Goal: Task Accomplishment & Management: Manage account settings

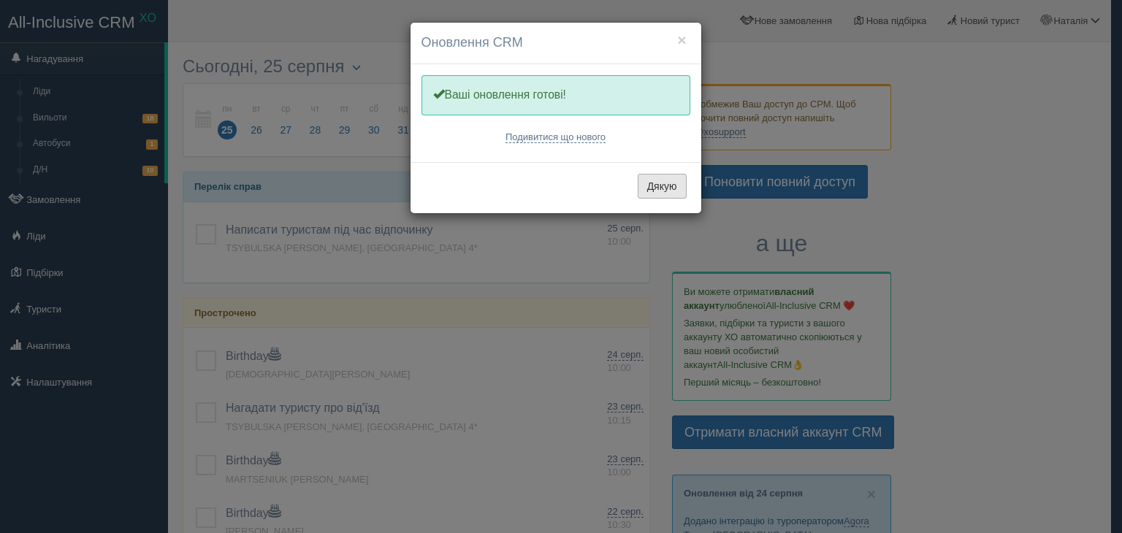
click at [666, 184] on button "Дякую" at bounding box center [662, 186] width 49 height 25
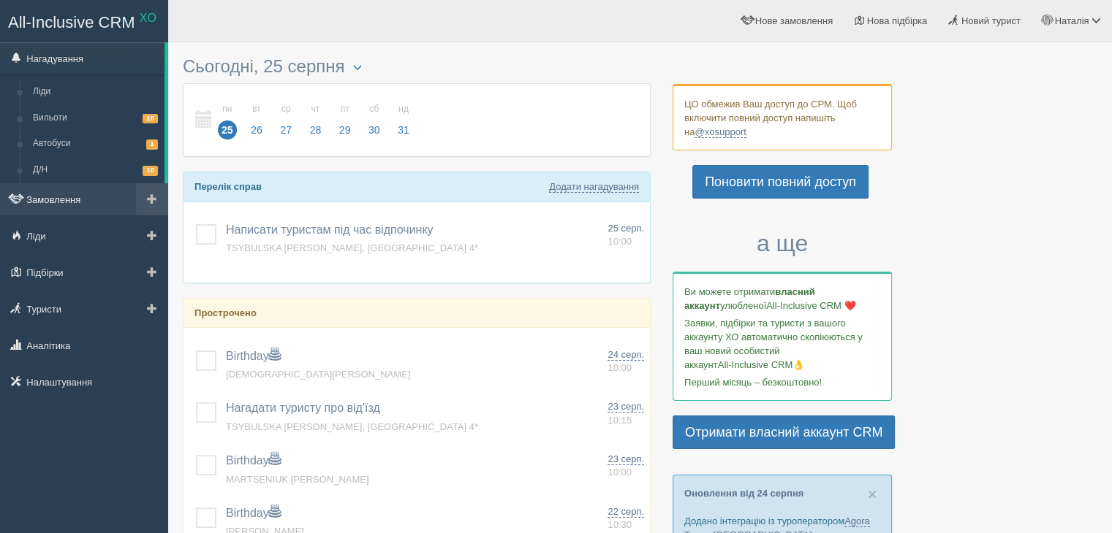
drag, startPoint x: 53, startPoint y: 200, endPoint x: 60, endPoint y: 202, distance: 7.6
click at [53, 200] on link "Замовлення" at bounding box center [84, 199] width 168 height 32
click at [60, 202] on link "Замовлення" at bounding box center [84, 199] width 168 height 32
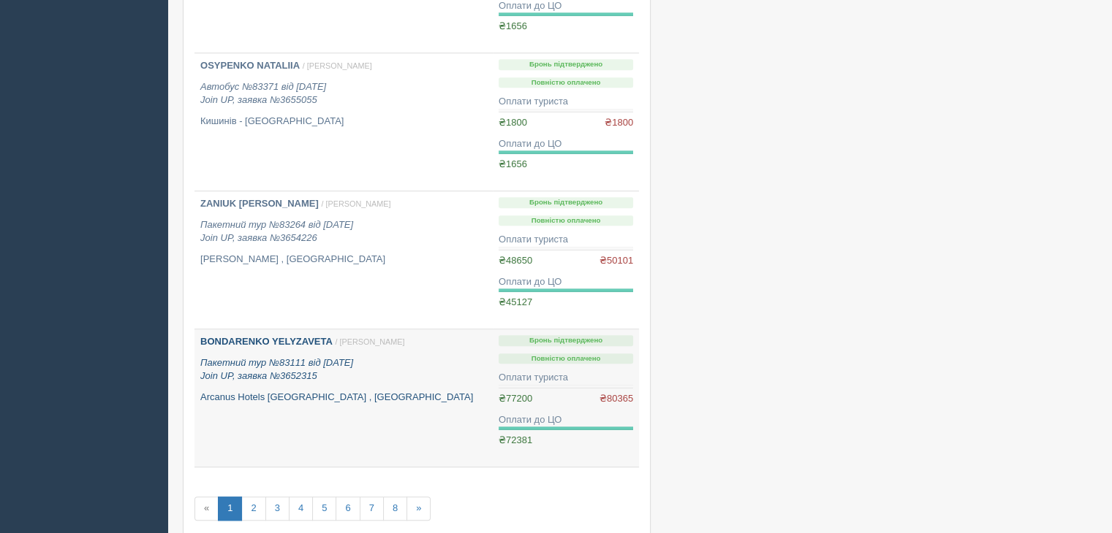
scroll to position [1151, 0]
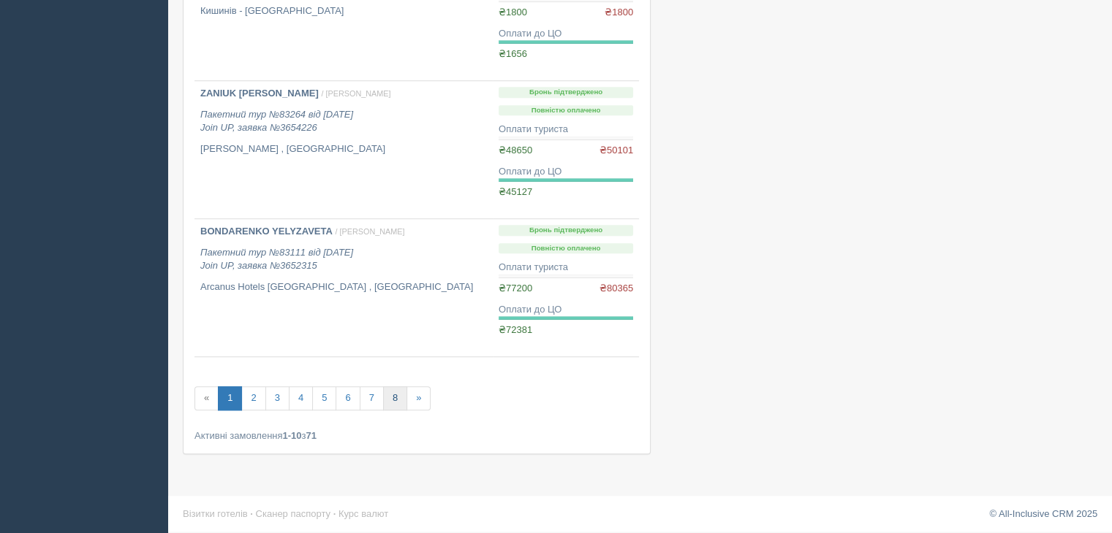
click at [392, 398] on link "8" at bounding box center [395, 399] width 24 height 24
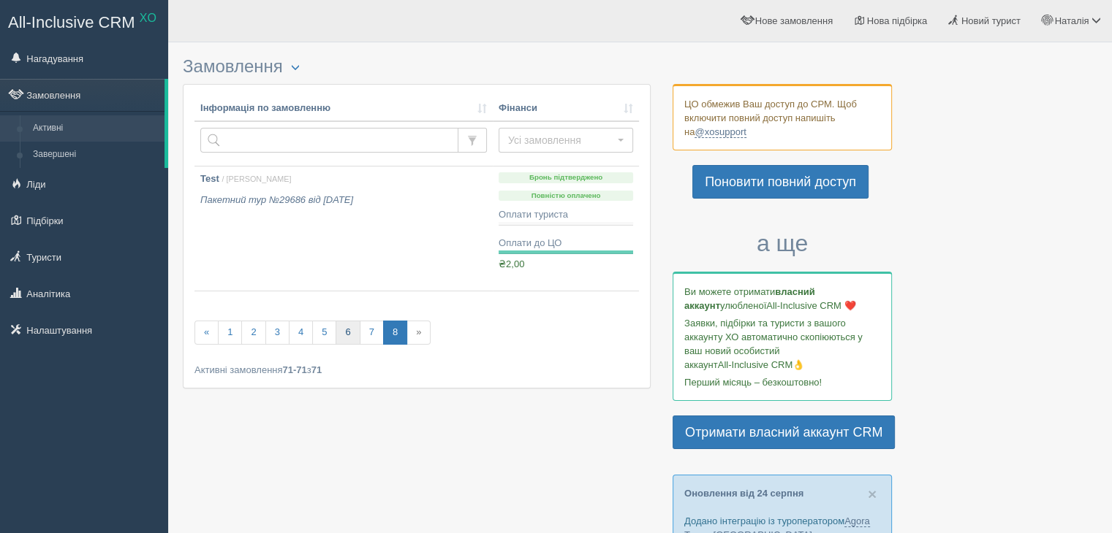
click at [351, 333] on link "6" at bounding box center [347, 333] width 24 height 24
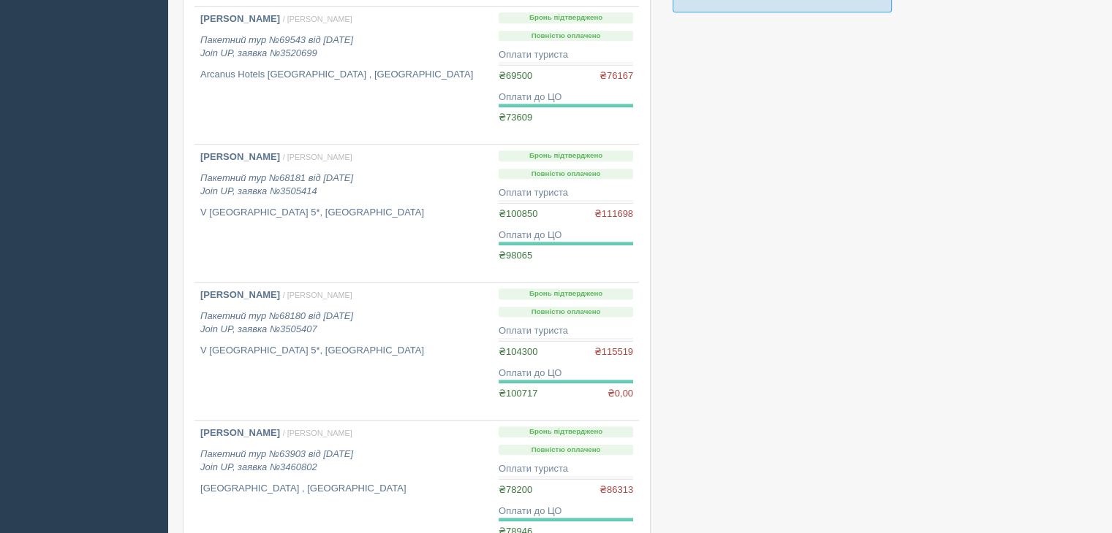
scroll to position [1190, 0]
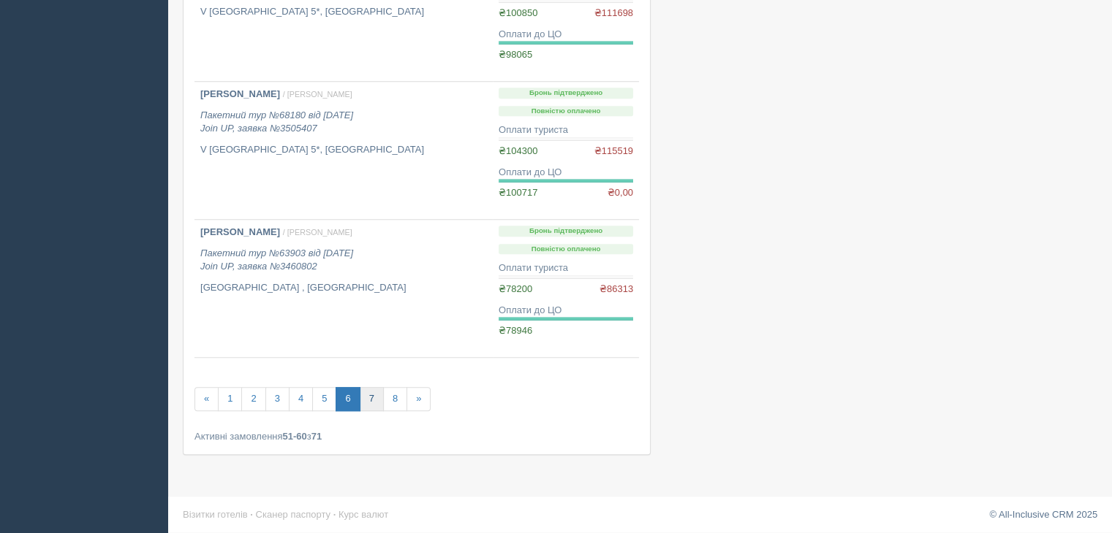
click at [369, 395] on link "7" at bounding box center [372, 399] width 24 height 24
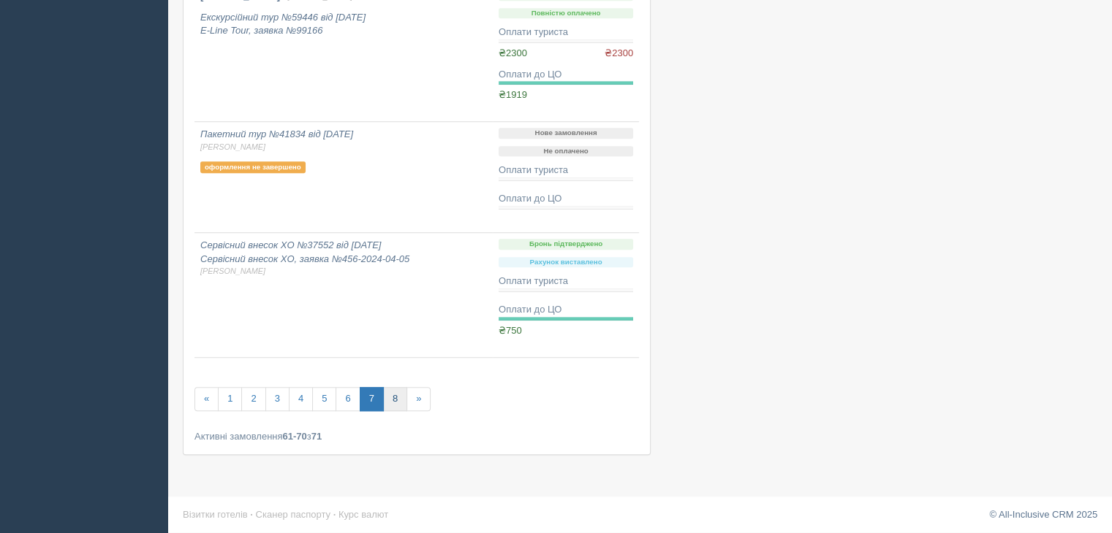
scroll to position [1124, 0]
click at [392, 394] on link "8" at bounding box center [395, 399] width 24 height 24
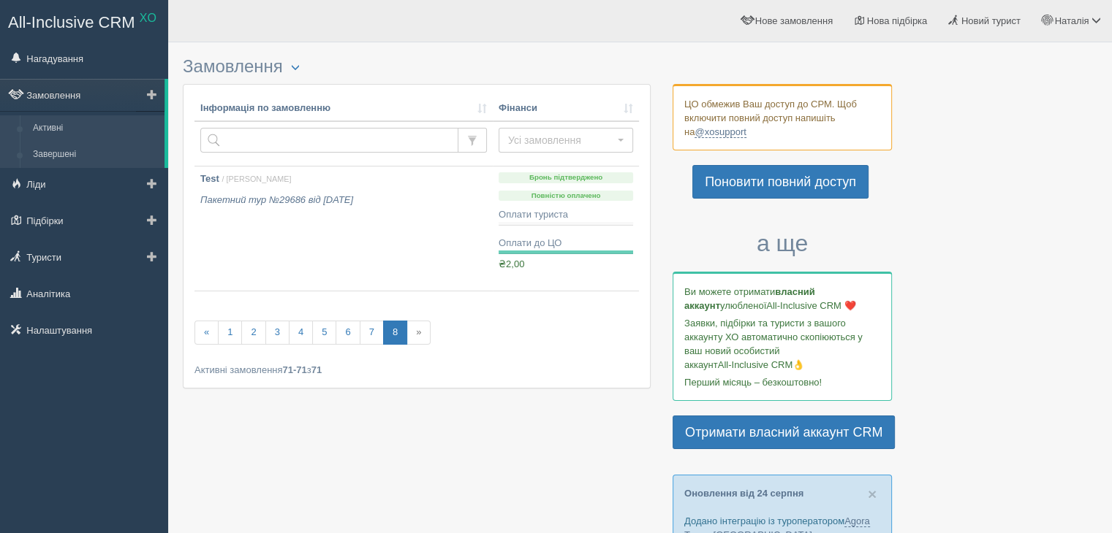
click at [76, 156] on link "Завершені" at bounding box center [95, 155] width 138 height 26
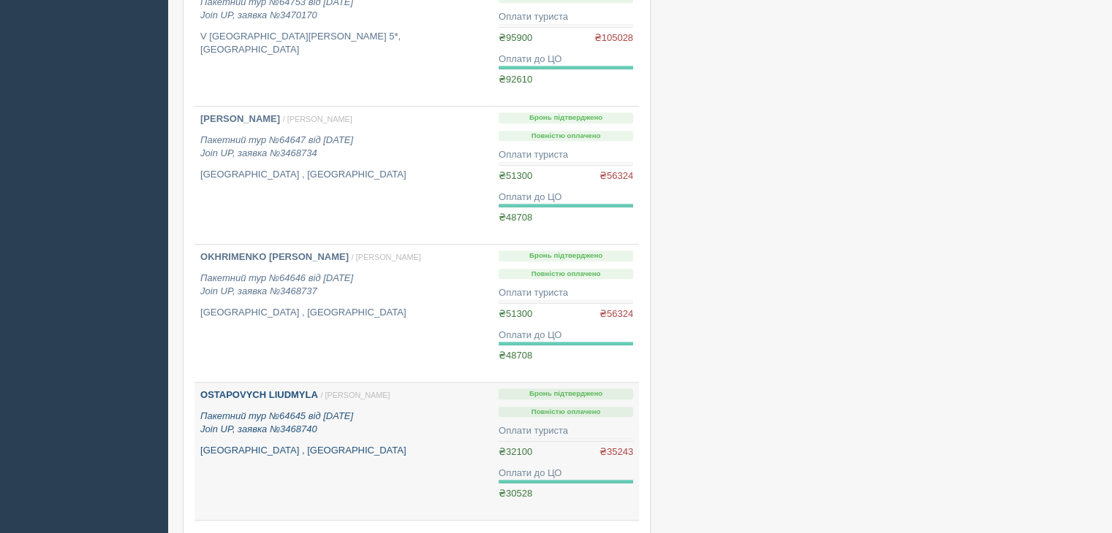
scroll to position [1190, 0]
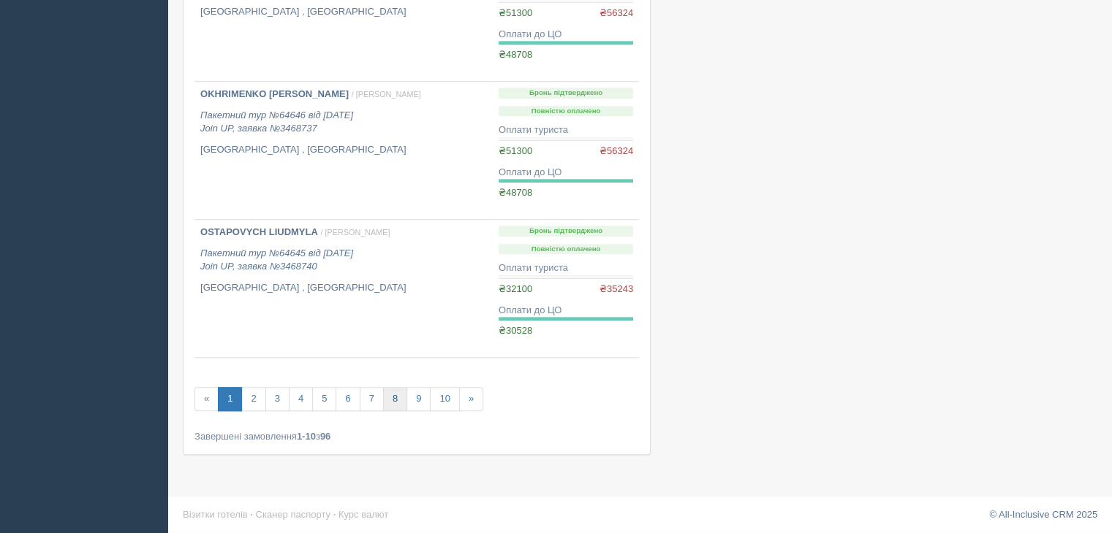
click at [403, 401] on link "8" at bounding box center [395, 399] width 24 height 24
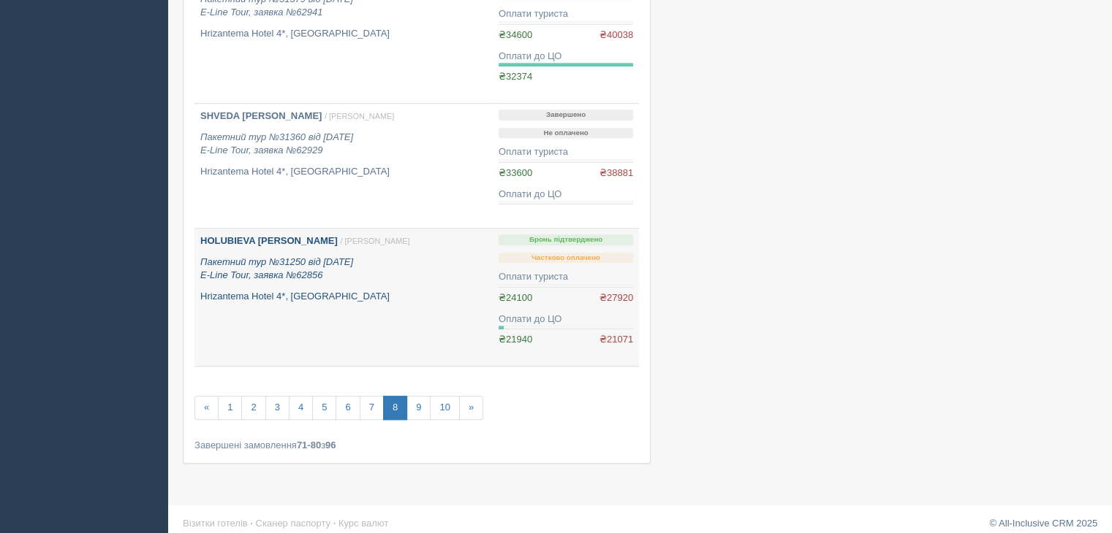
scroll to position [1169, 0]
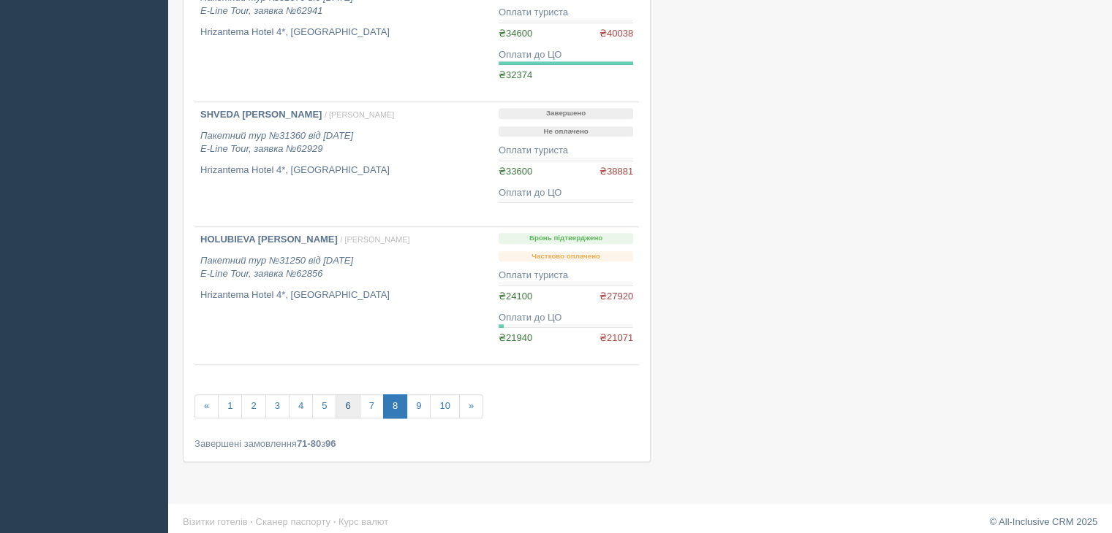
click at [346, 412] on link "6" at bounding box center [347, 407] width 24 height 24
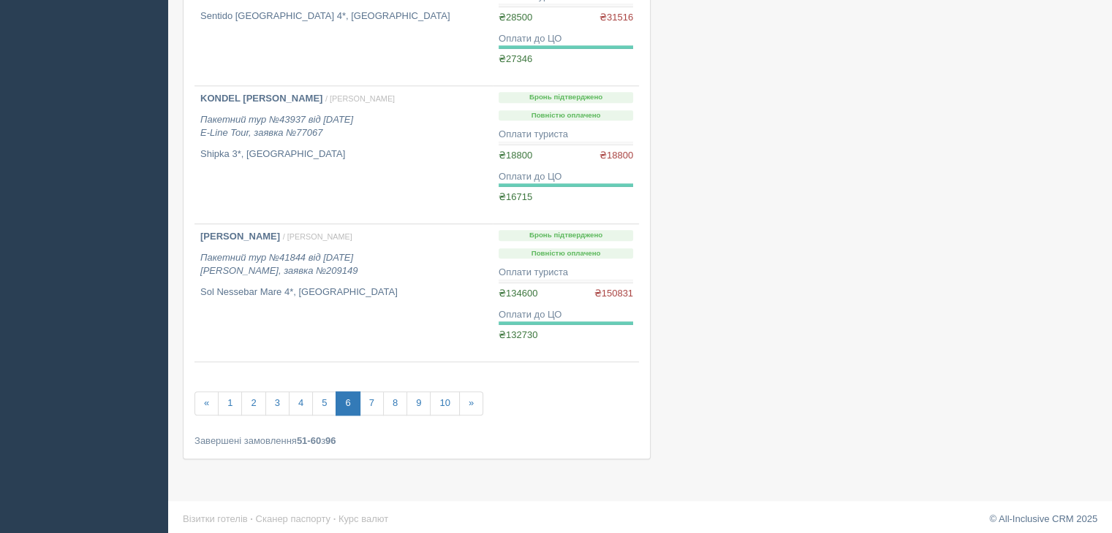
scroll to position [1190, 0]
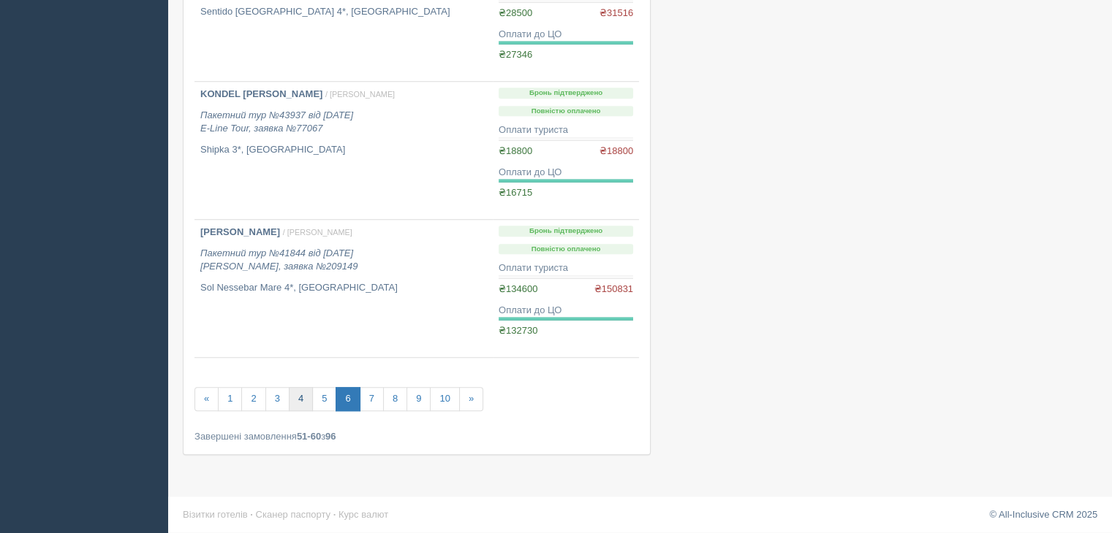
click at [301, 401] on link "4" at bounding box center [301, 399] width 24 height 24
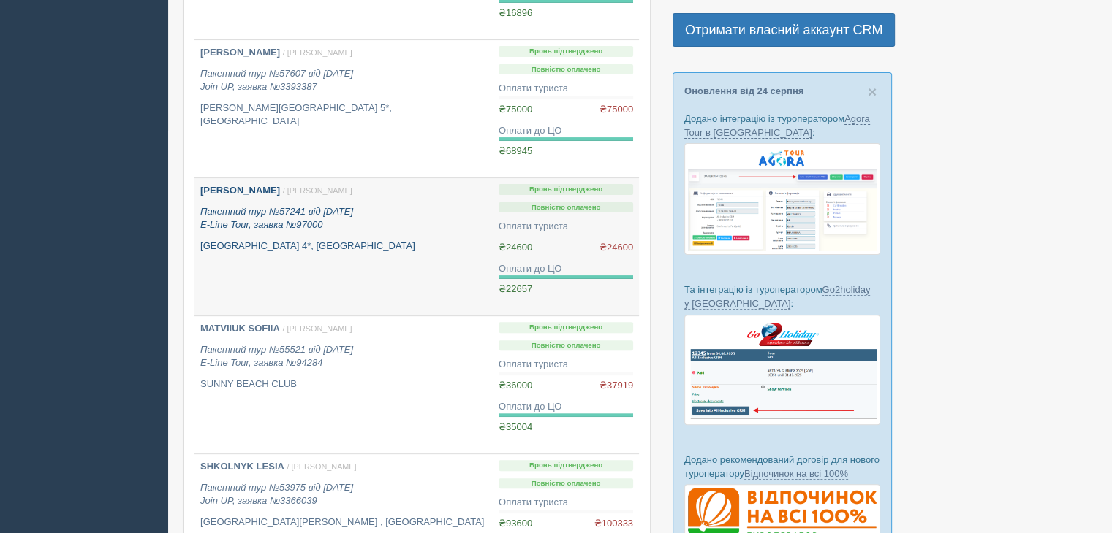
scroll to position [438, 0]
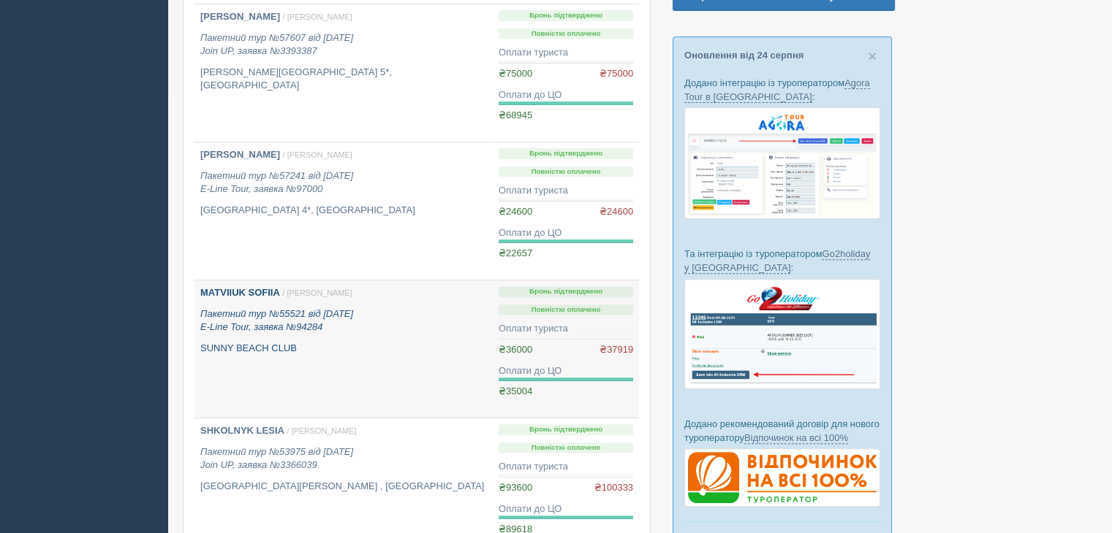
click at [382, 338] on div "MATVIIUK SOFIIA / Наталія С. Пакетний тур №55521 від 20.08.2024 E-Line Tour, за…" at bounding box center [343, 320] width 286 height 69
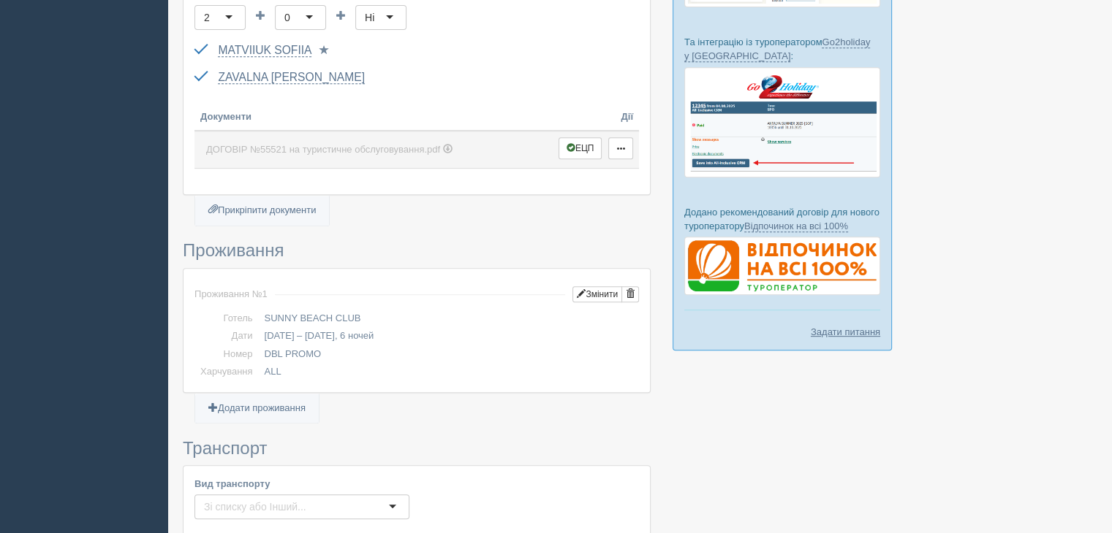
scroll to position [512, 0]
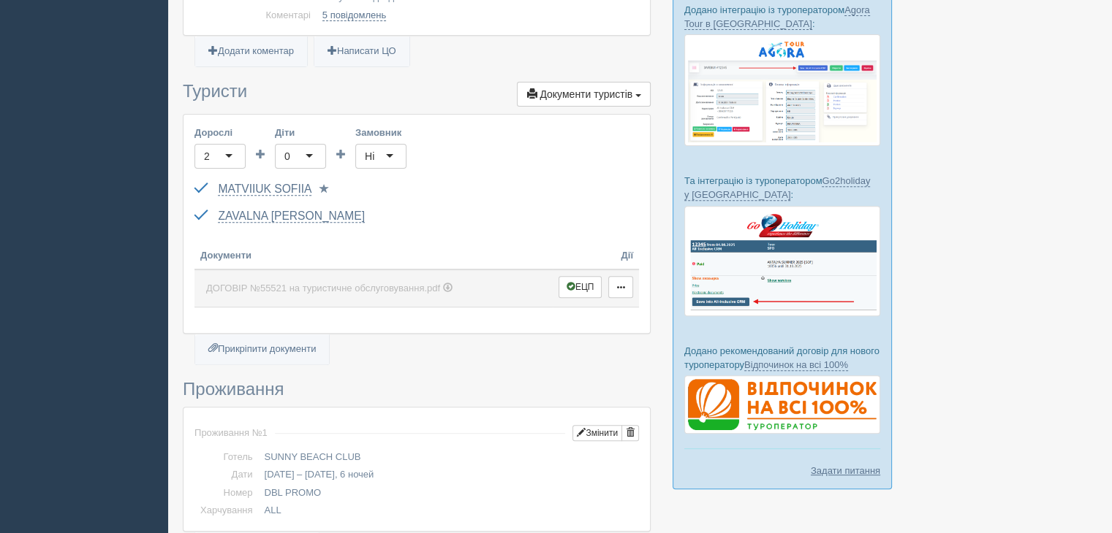
click at [313, 278] on link "ДОГОВІР №55521 на туристичне обслуговування.pdf" at bounding box center [373, 289] width 346 height 26
click at [280, 283] on span "ДОГОВІР №55521 на туристичне обслуговування.pdf" at bounding box center [323, 288] width 234 height 11
